Goal: Check status

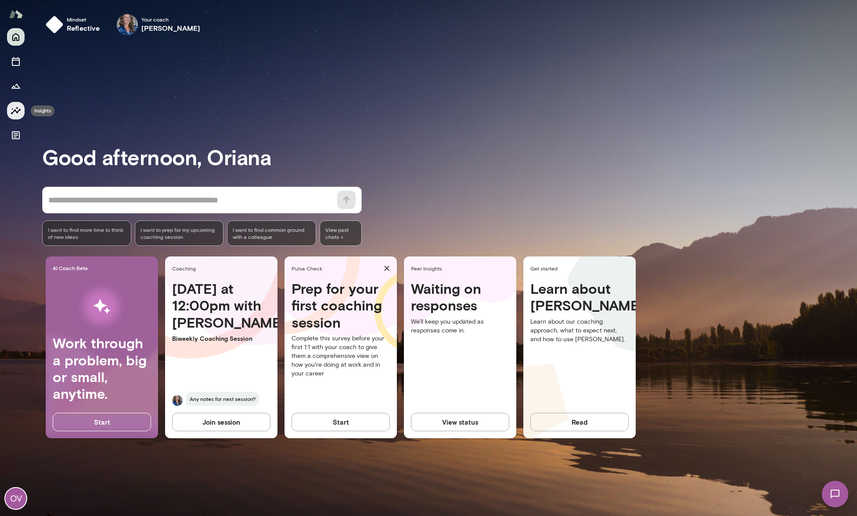
click at [14, 108] on icon "Insights" at bounding box center [16, 110] width 11 height 11
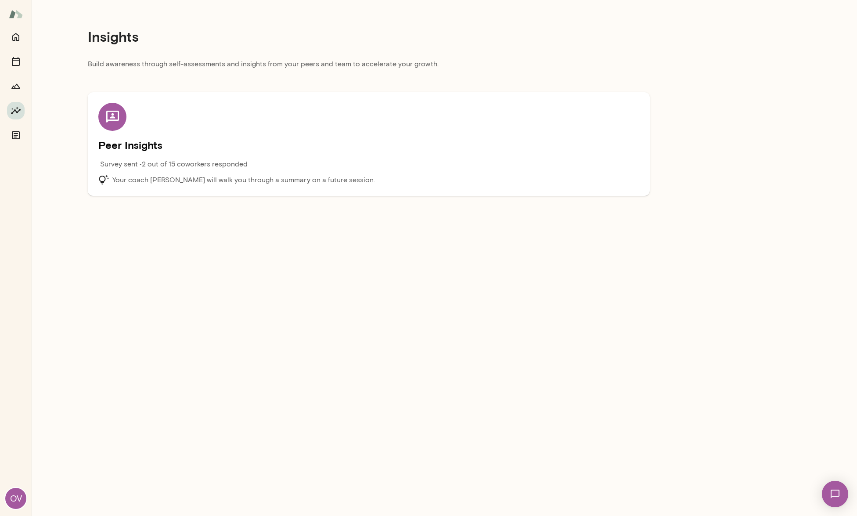
click at [176, 164] on p "Survey sent • 2 out of 15 coworkers responded" at bounding box center [174, 164] width 148 height 11
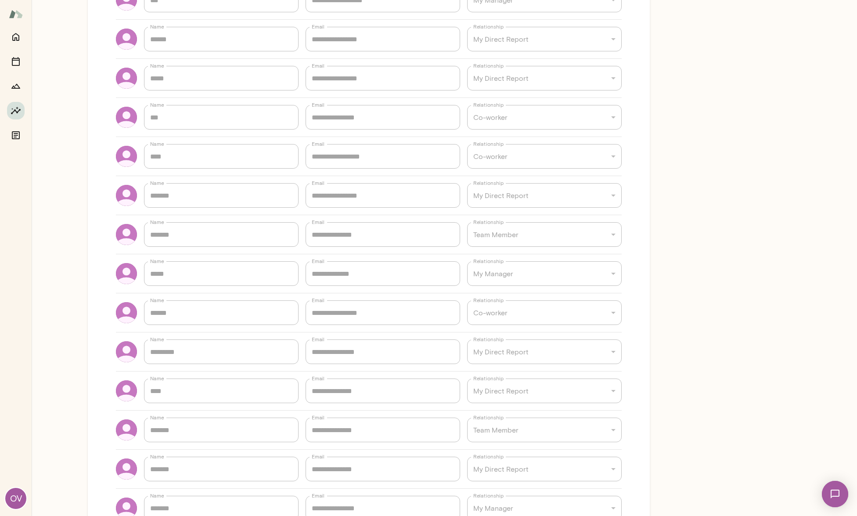
scroll to position [459, 0]
